Goal: Information Seeking & Learning: Learn about a topic

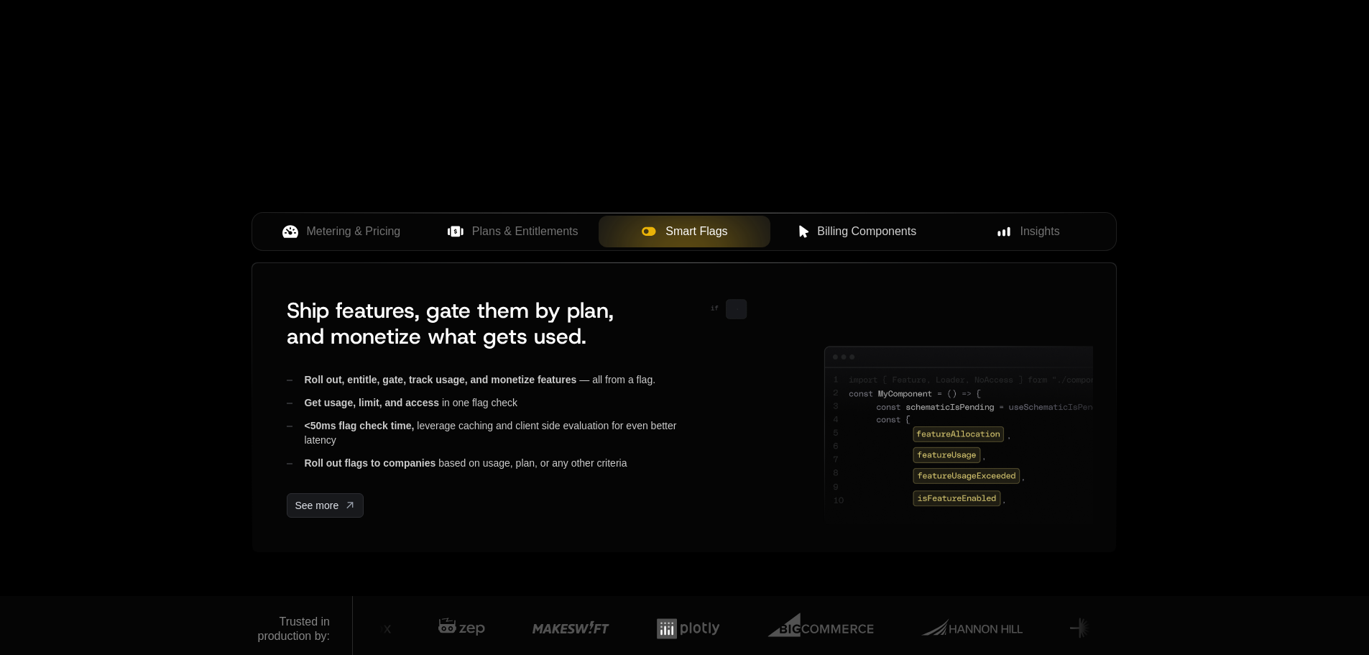
click at [807, 234] on icon at bounding box center [804, 231] width 13 height 13
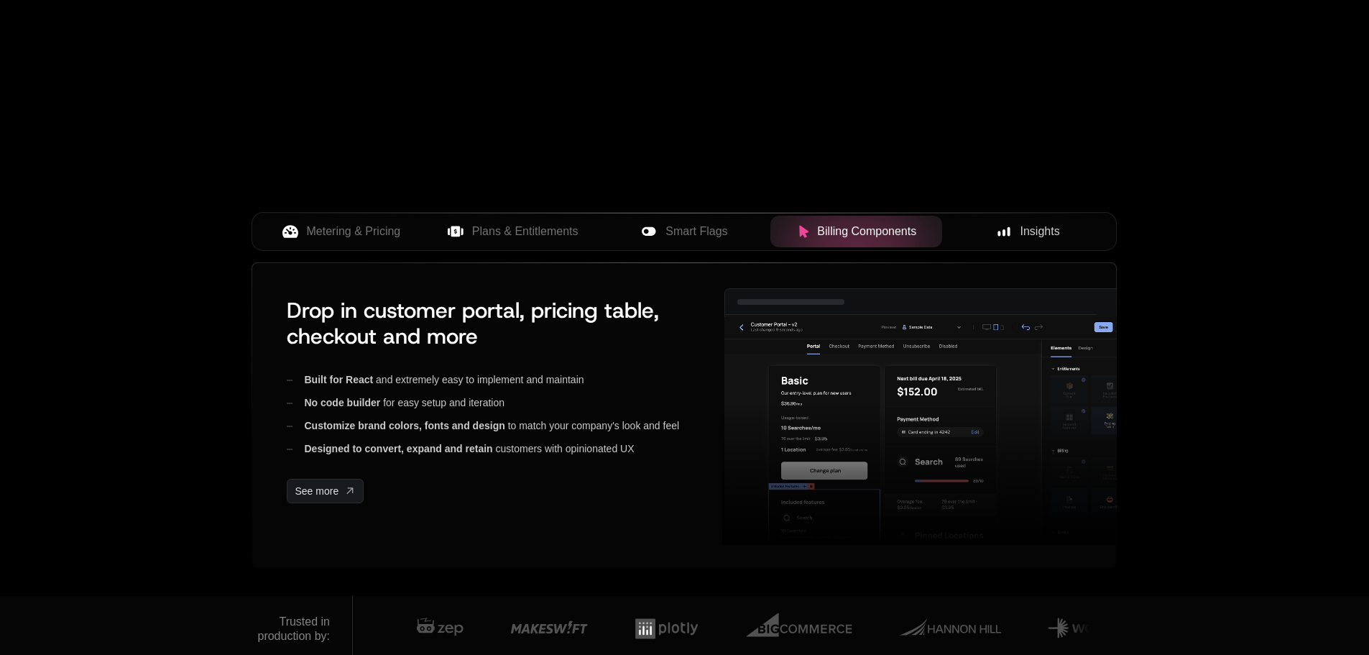
click at [1009, 244] on button "Insights" at bounding box center [1028, 232] width 172 height 32
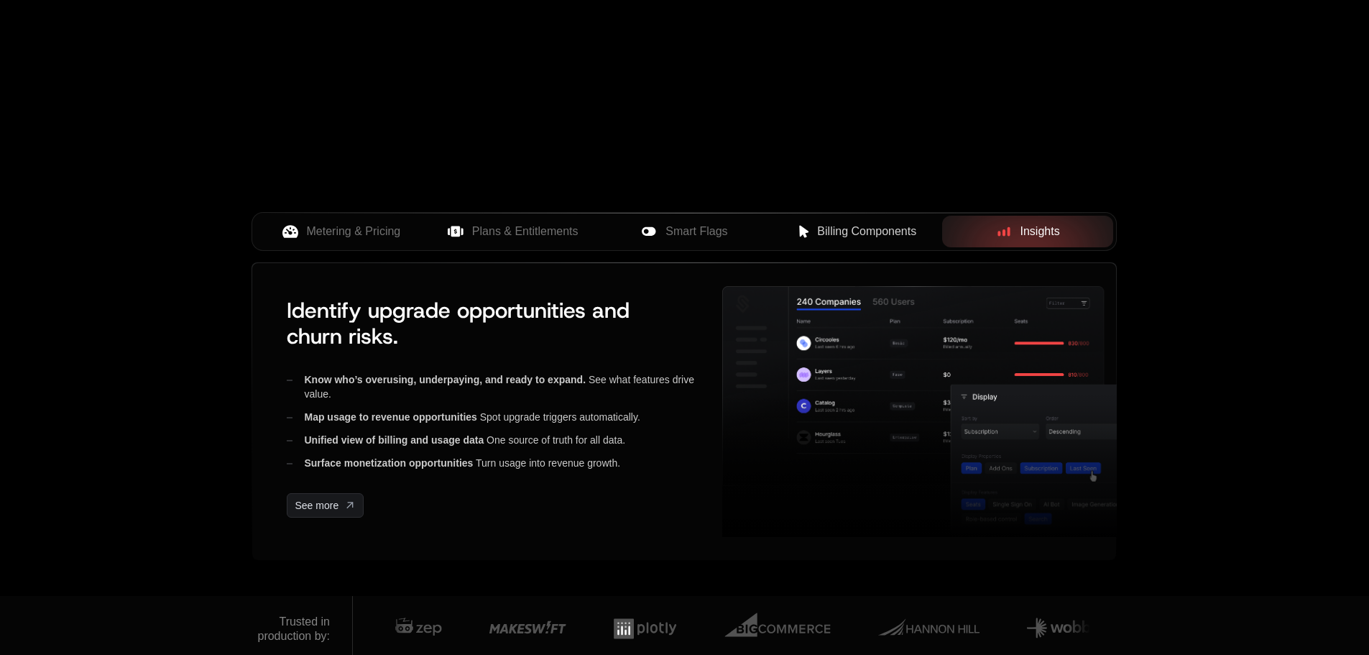
click at [828, 249] on div "Metering & Pricing Plans & Entitlements Smart Flags Billing Components Insights" at bounding box center [683, 231] width 865 height 39
click at [636, 216] on button "Smart Flags" at bounding box center [685, 232] width 172 height 32
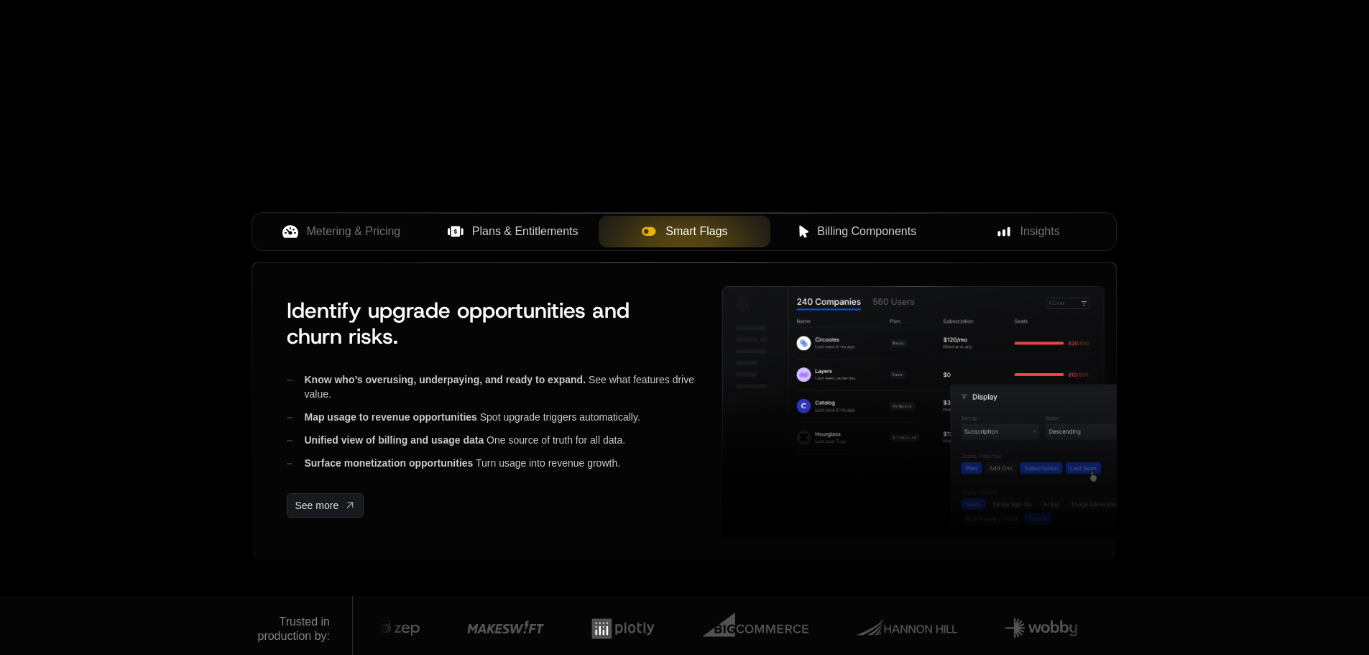
click at [568, 217] on button "Plans & Entitlements" at bounding box center [513, 232] width 172 height 32
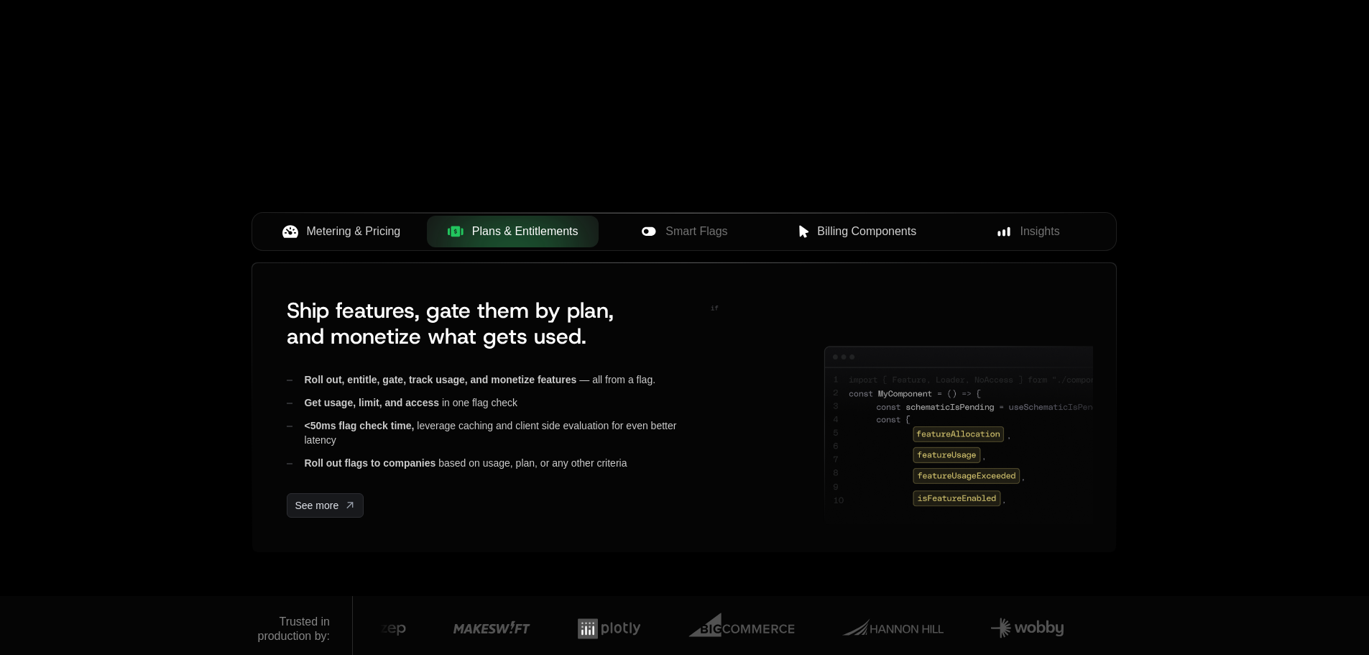
click at [312, 239] on span "Metering & Pricing" at bounding box center [354, 231] width 94 height 17
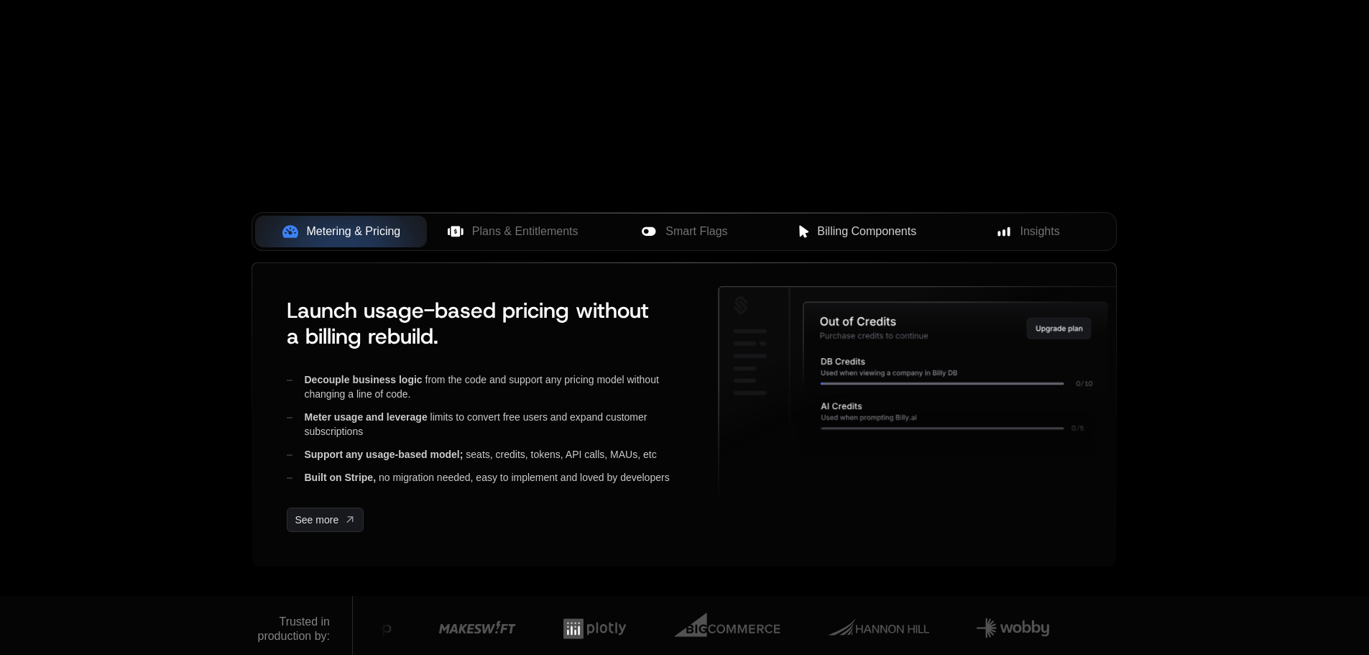
click at [861, 217] on button "Billing Components" at bounding box center [856, 232] width 172 height 32
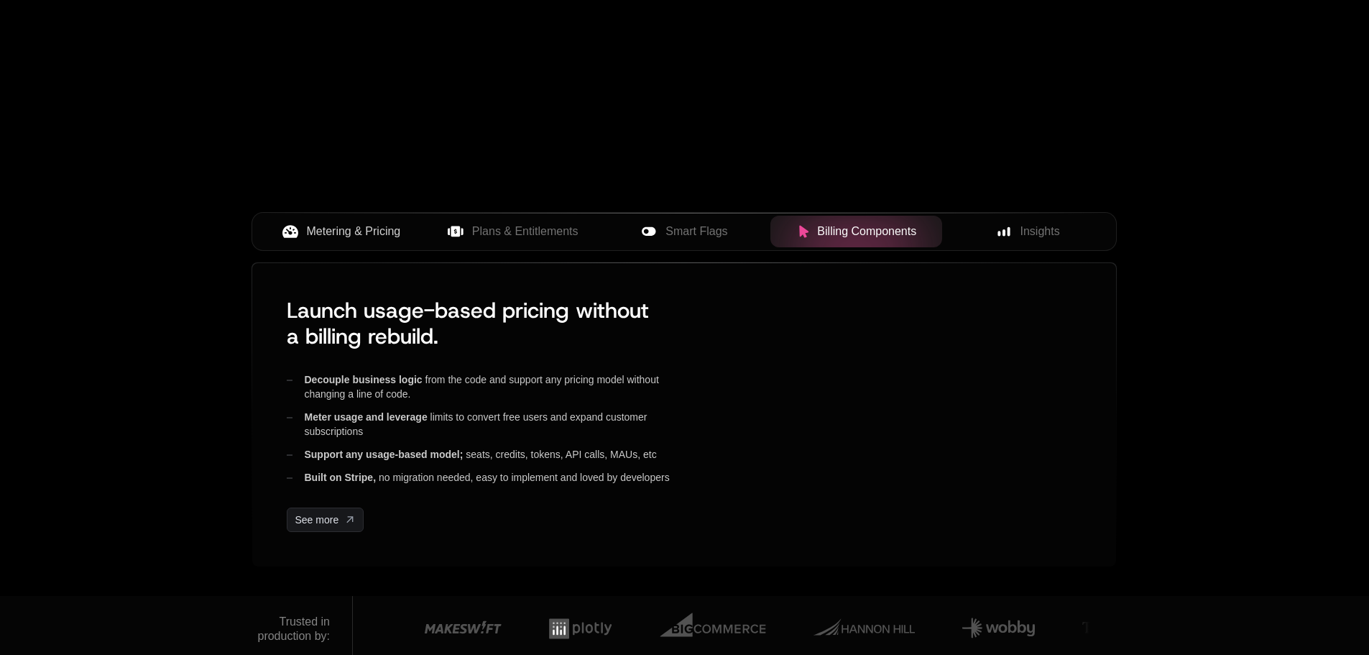
click at [1058, 250] on div "Metering & Pricing Plans & Entitlements Smart Flags Billing Components Insights" at bounding box center [683, 231] width 865 height 39
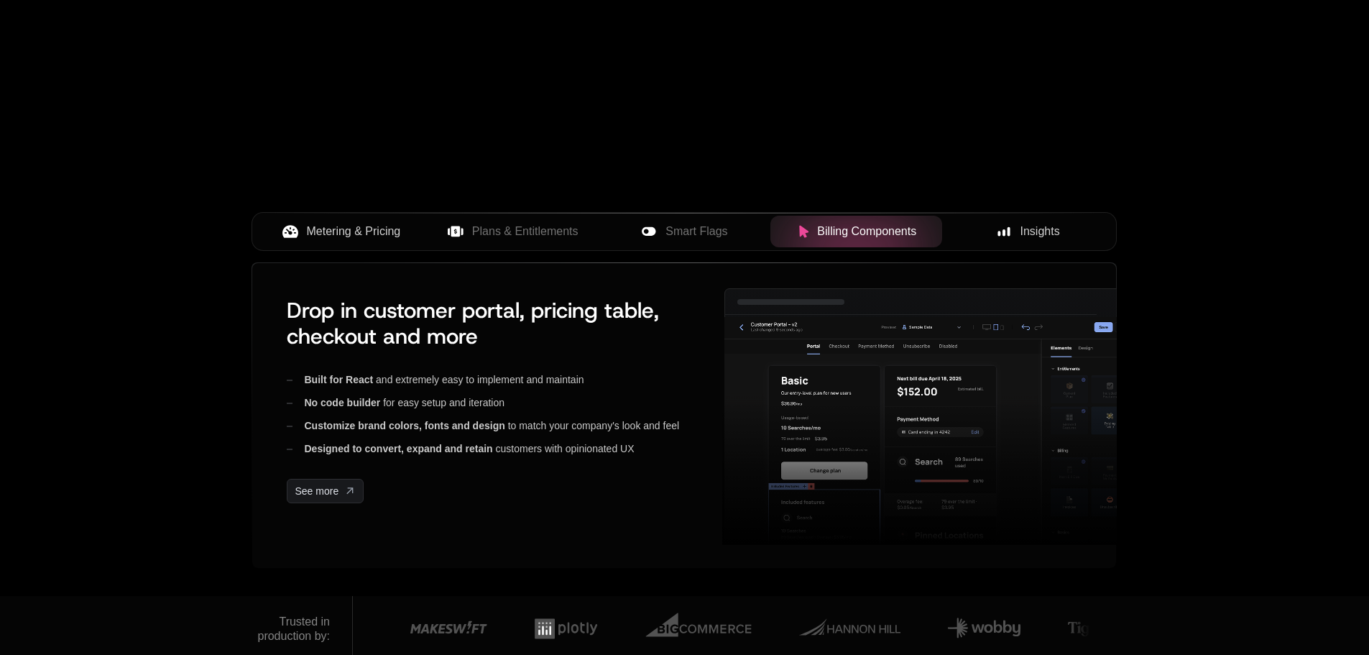
click at [1061, 240] on div "Insights" at bounding box center [1028, 231] width 149 height 17
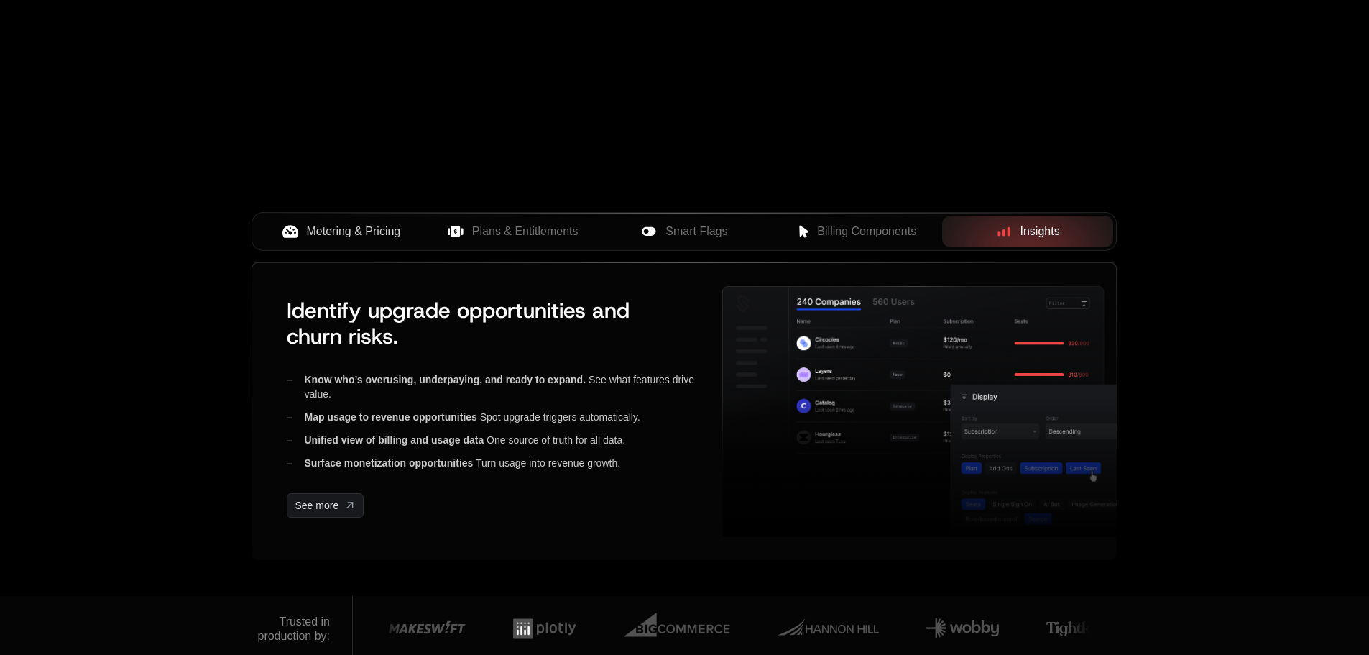
drag, startPoint x: 1286, startPoint y: 149, endPoint x: 1284, endPoint y: 114, distance: 35.3
click at [1284, 114] on div "AI Products Developers Pricing Docs Resources Summit Sign in Sign Up RELEASED T…" at bounding box center [684, 82] width 1369 height 1027
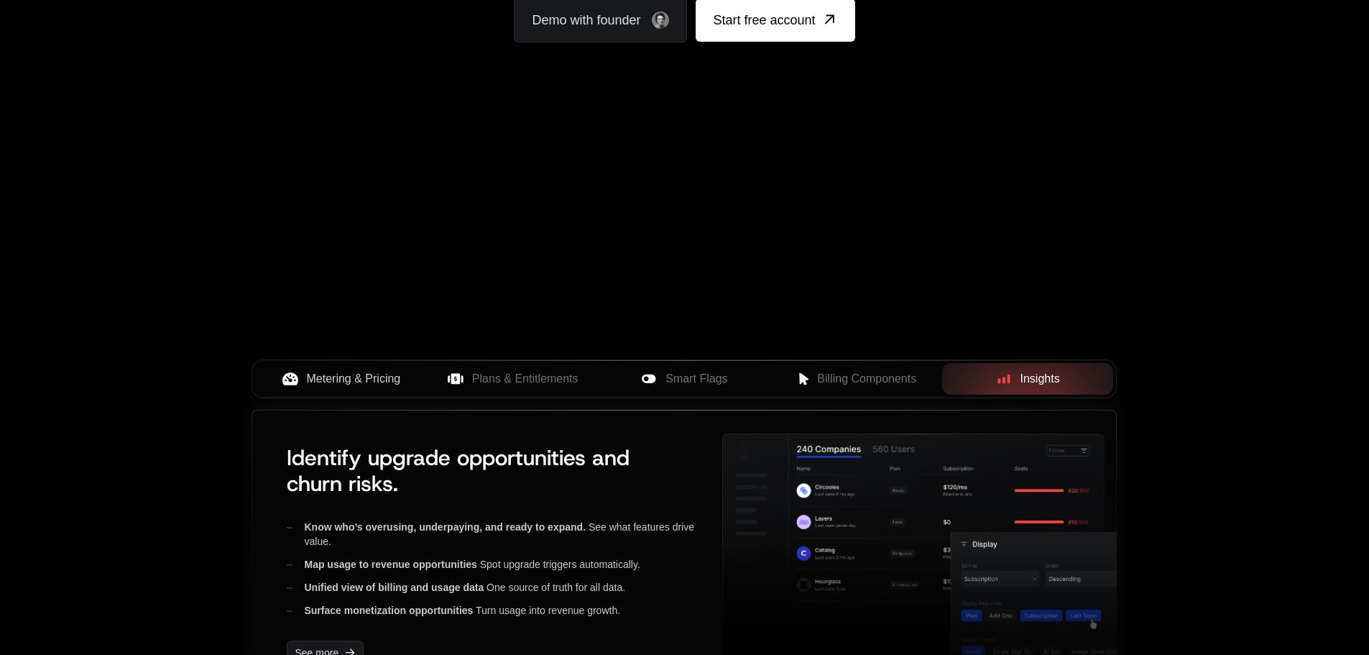
scroll to position [359, 0]
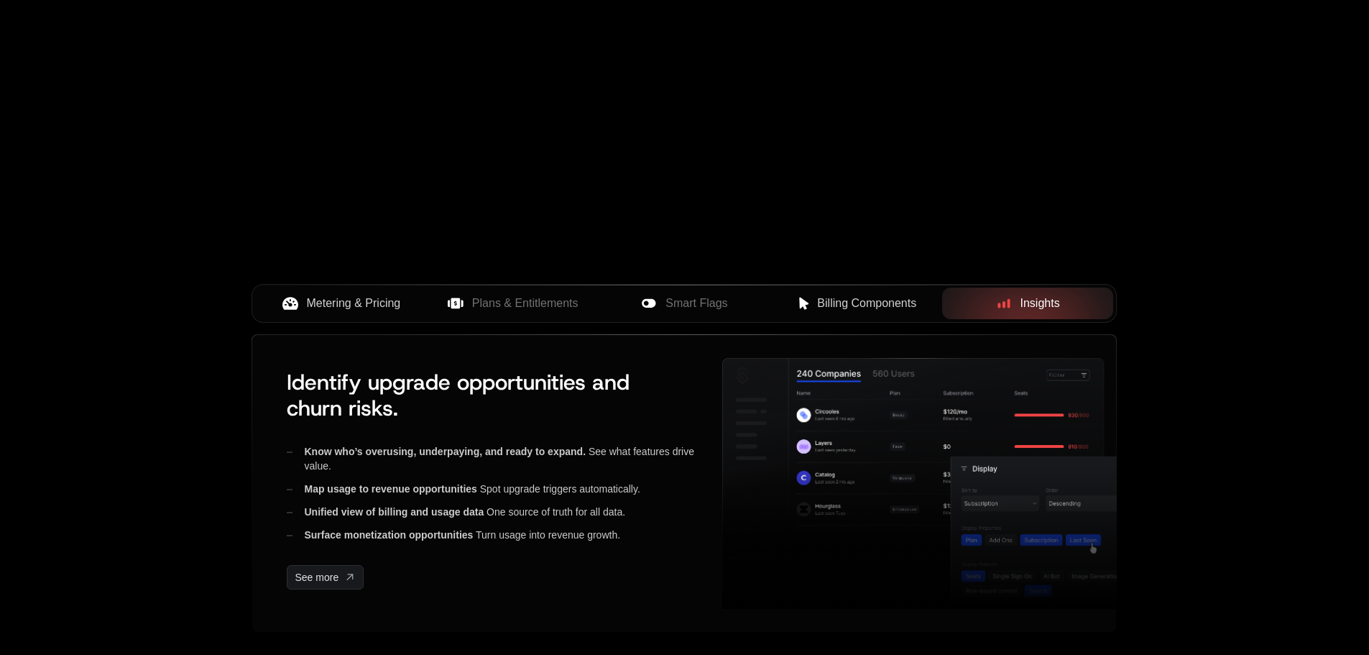
click at [853, 294] on button "Billing Components" at bounding box center [856, 303] width 172 height 32
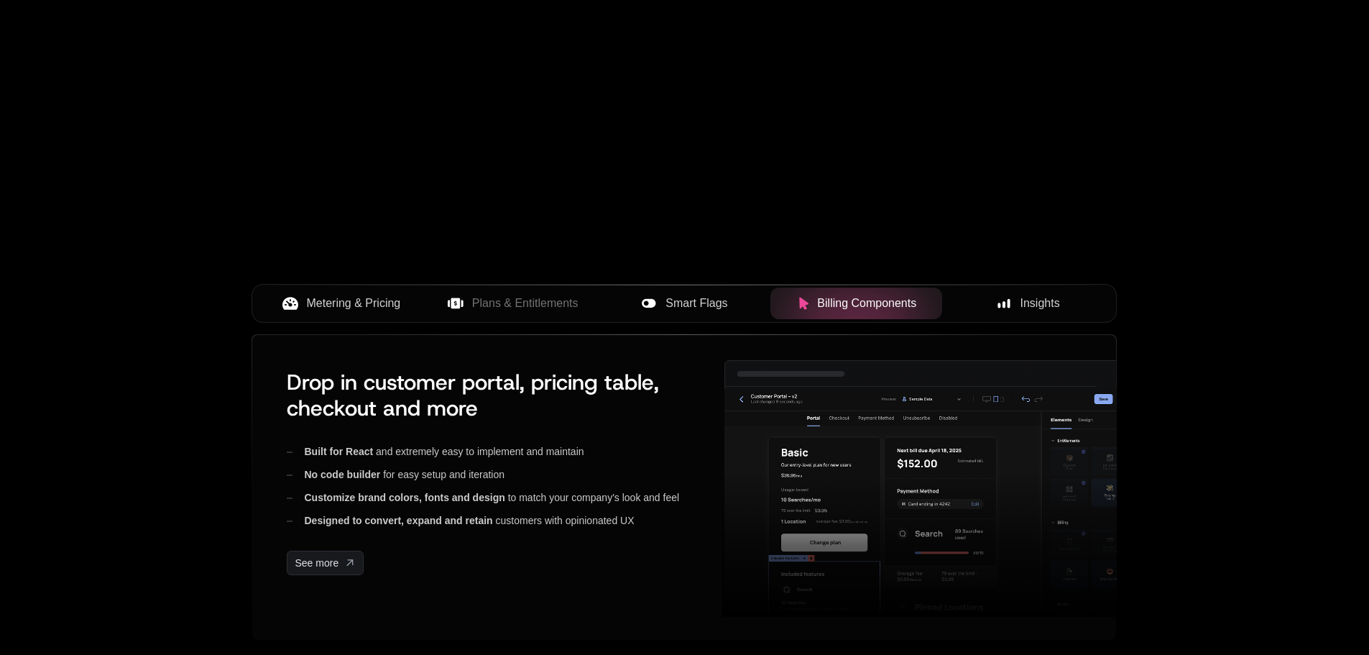
click at [673, 309] on span "Smart Flags" at bounding box center [696, 303] width 62 height 17
